Goal: Transaction & Acquisition: Purchase product/service

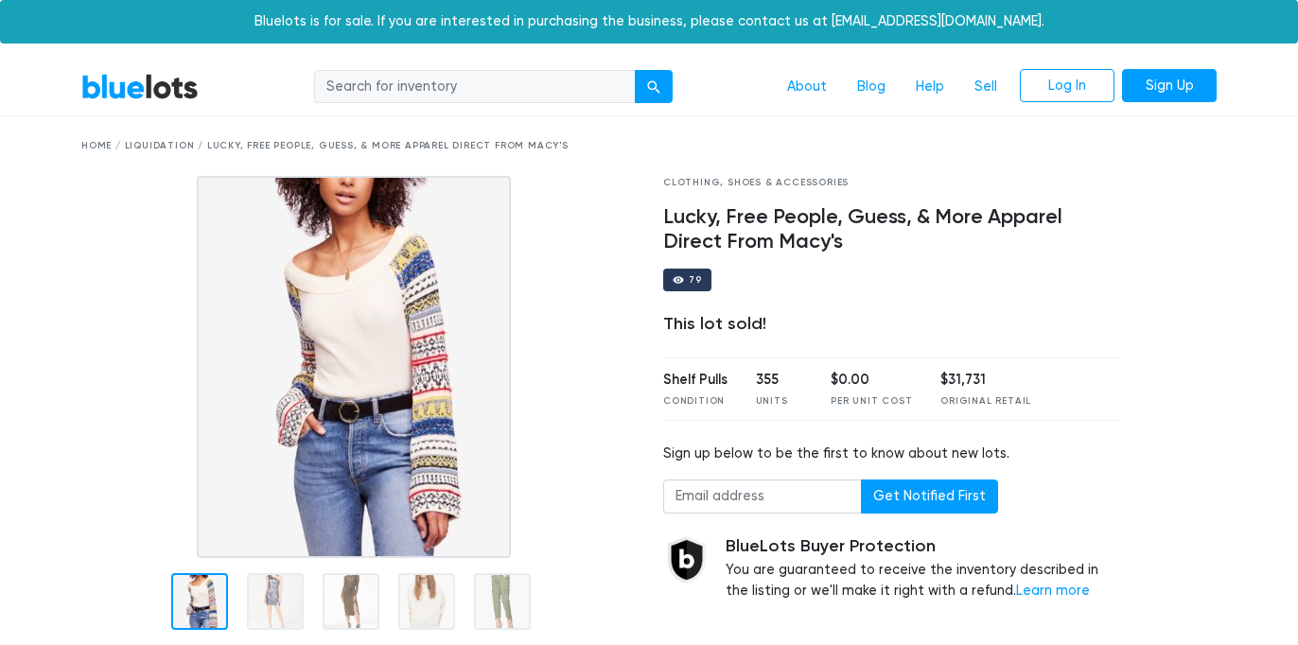
click at [164, 97] on link "BlueLots" at bounding box center [139, 86] width 117 height 27
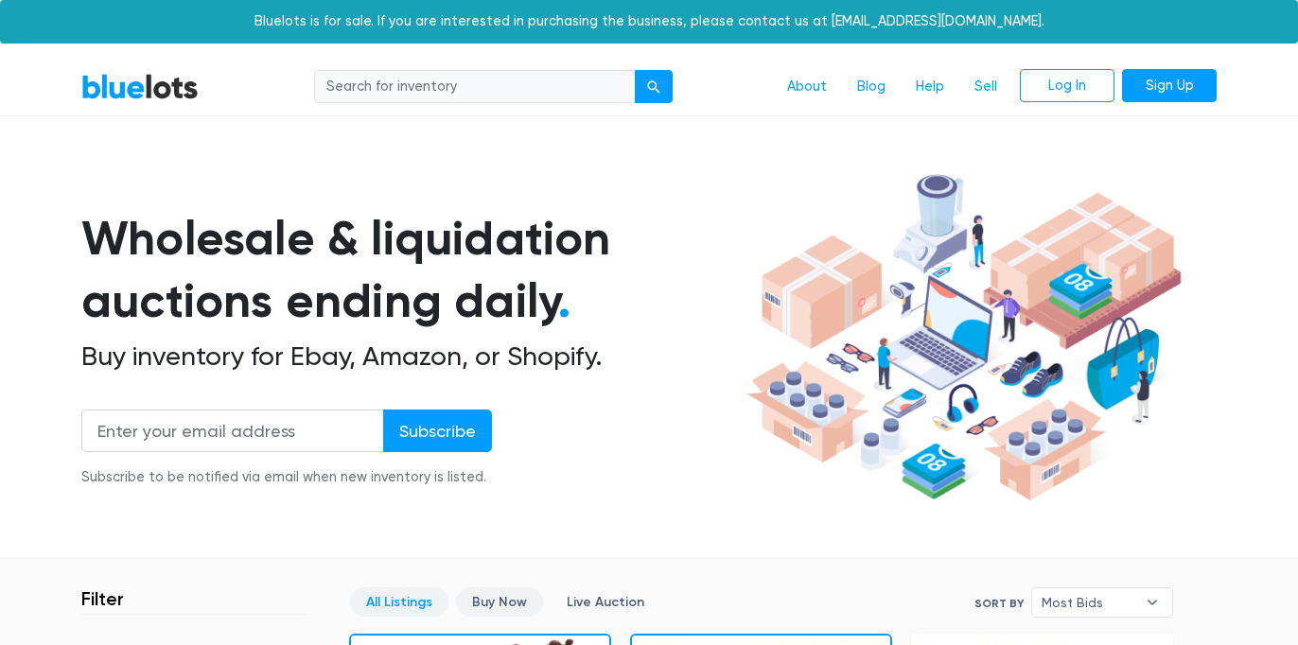
click at [499, 607] on link "Buy Now" at bounding box center [499, 602] width 87 height 29
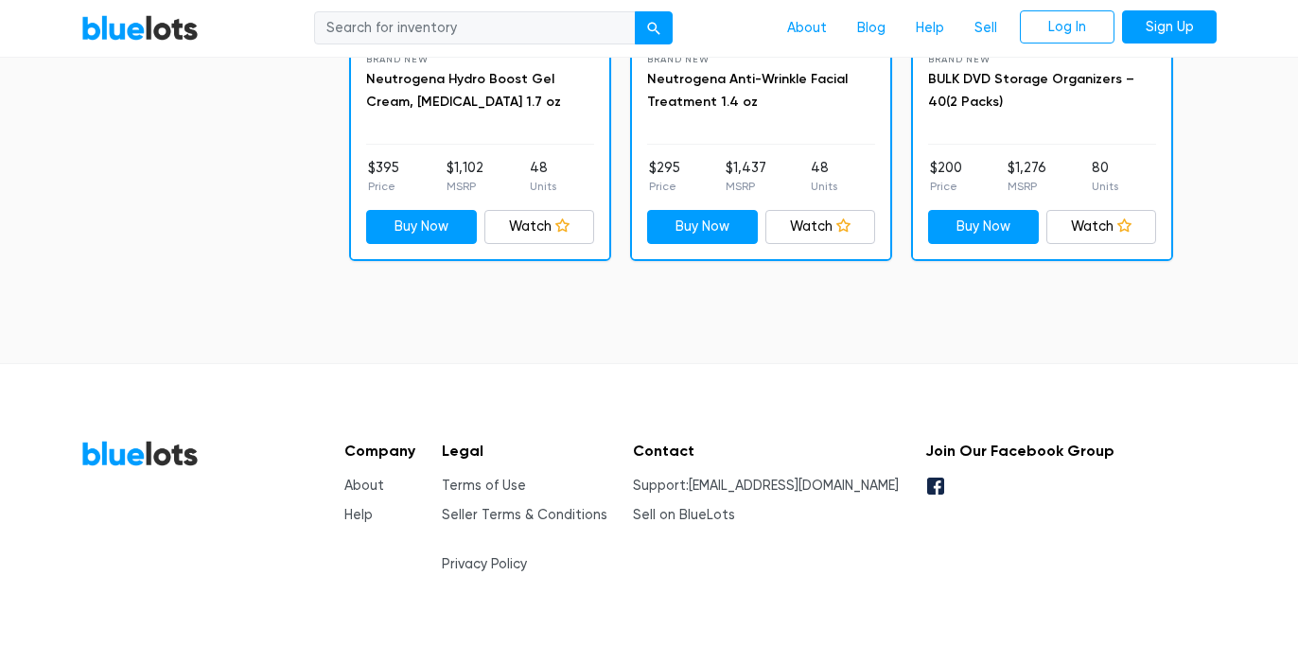
scroll to position [5578, 0]
